Goal: Information Seeking & Learning: Learn about a topic

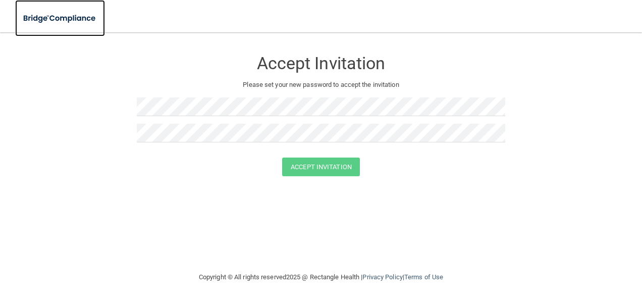
click at [44, 17] on img at bounding box center [60, 18] width 90 height 21
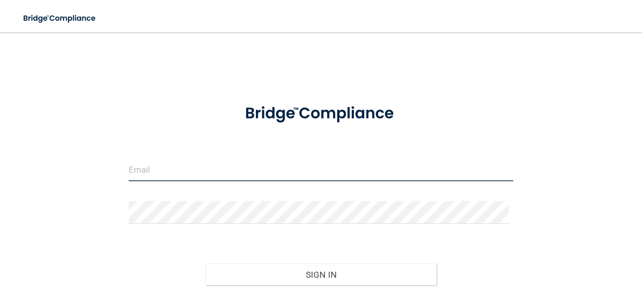
type input "[EMAIL_ADDRESS][DOMAIN_NAME]"
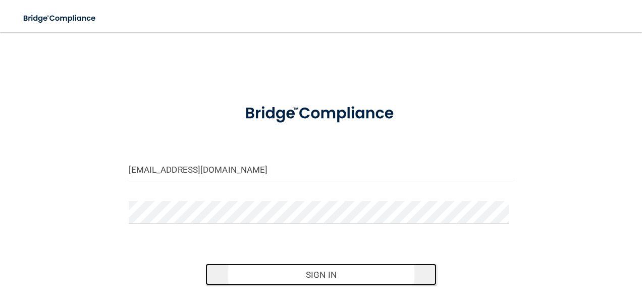
click at [289, 271] on button "Sign In" at bounding box center [321, 275] width 231 height 22
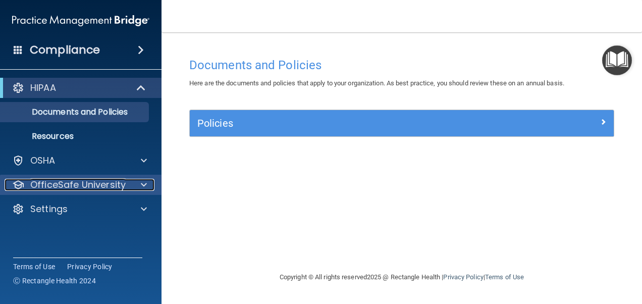
click at [91, 183] on p "OfficeSafe University" at bounding box center [77, 185] width 95 height 12
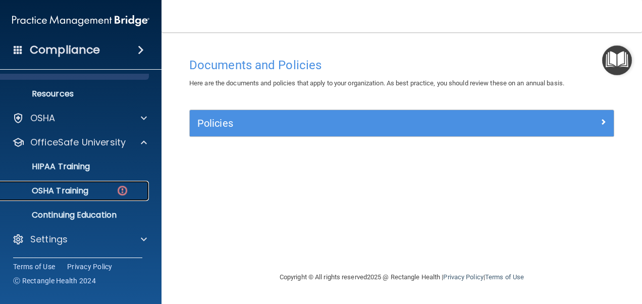
click at [86, 196] on p "OSHA Training" at bounding box center [48, 191] width 82 height 10
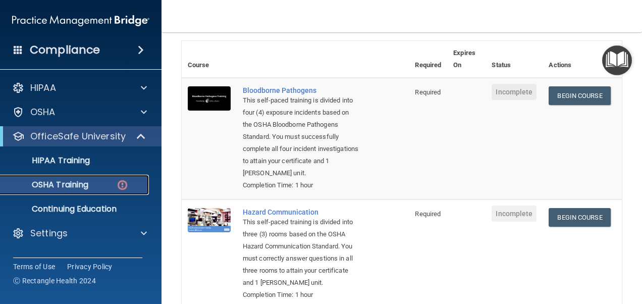
scroll to position [52, 0]
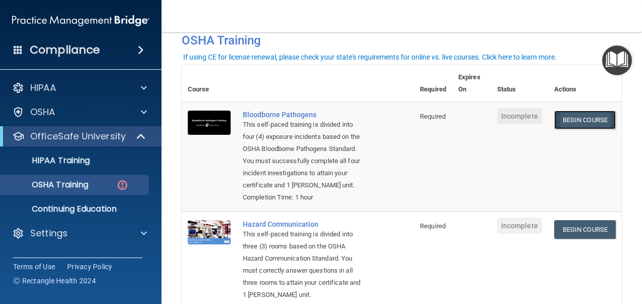
click at [588, 126] on link "Begin Course" at bounding box center [586, 120] width 62 height 19
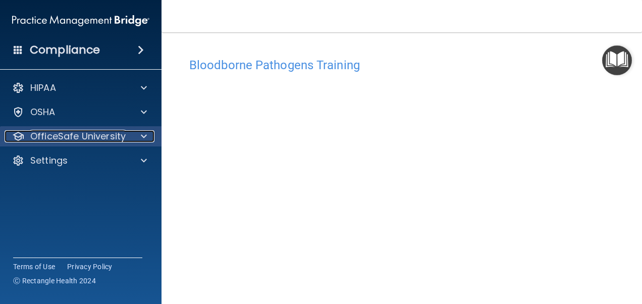
click at [107, 141] on p "OfficeSafe University" at bounding box center [77, 136] width 95 height 12
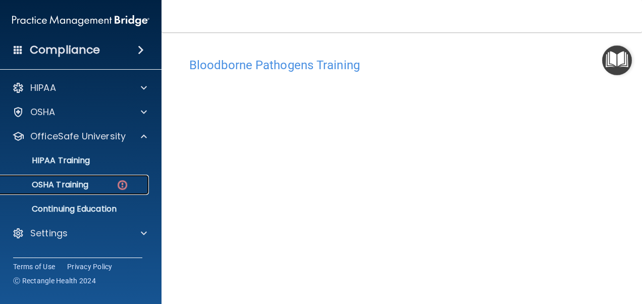
click at [87, 190] on link "OSHA Training" at bounding box center [69, 185] width 159 height 20
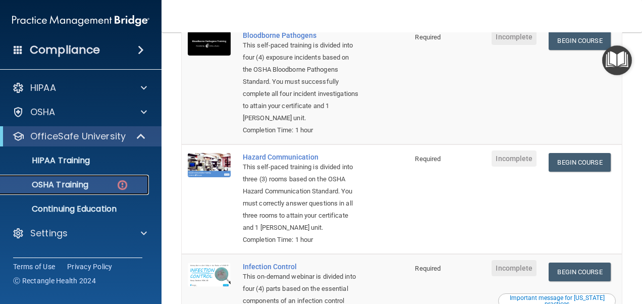
scroll to position [101, 0]
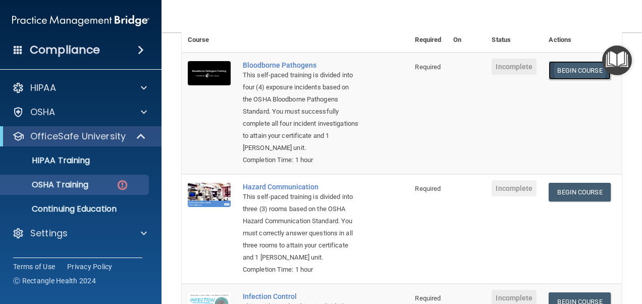
click at [564, 66] on link "Begin Course" at bounding box center [580, 70] width 62 height 19
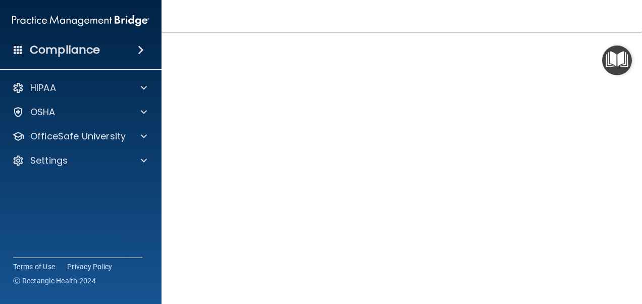
scroll to position [91, 0]
